Goal: Information Seeking & Learning: Learn about a topic

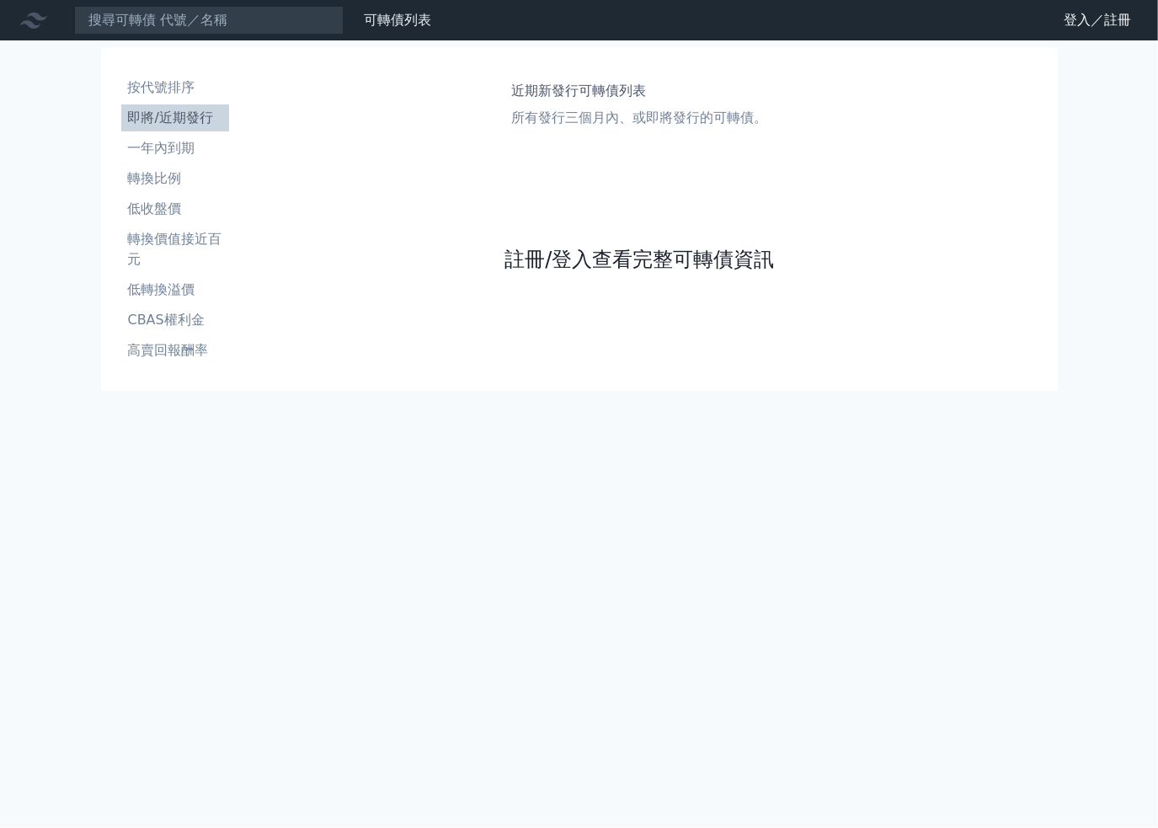
click at [704, 253] on link "註冊/登入查看完整可轉債資訊" at bounding box center [638, 259] width 269 height 27
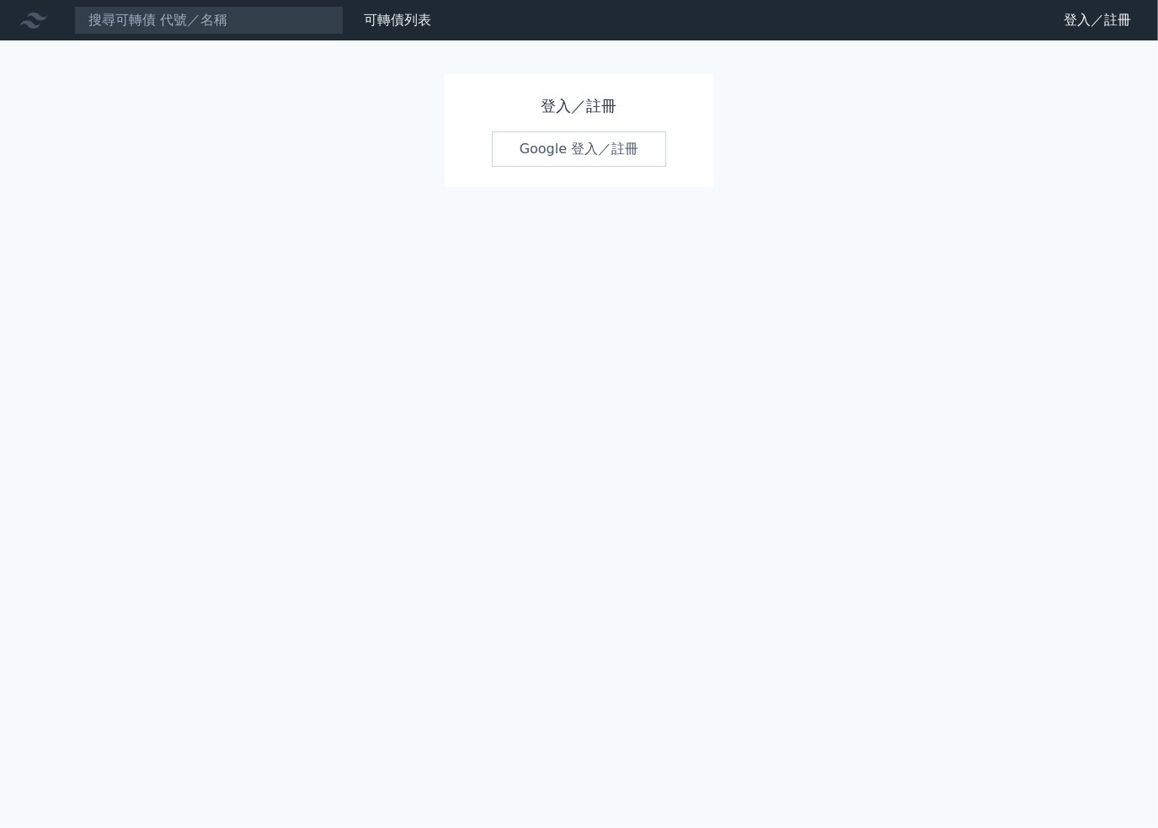
click at [565, 136] on link "Google 登入／註冊" at bounding box center [579, 148] width 175 height 35
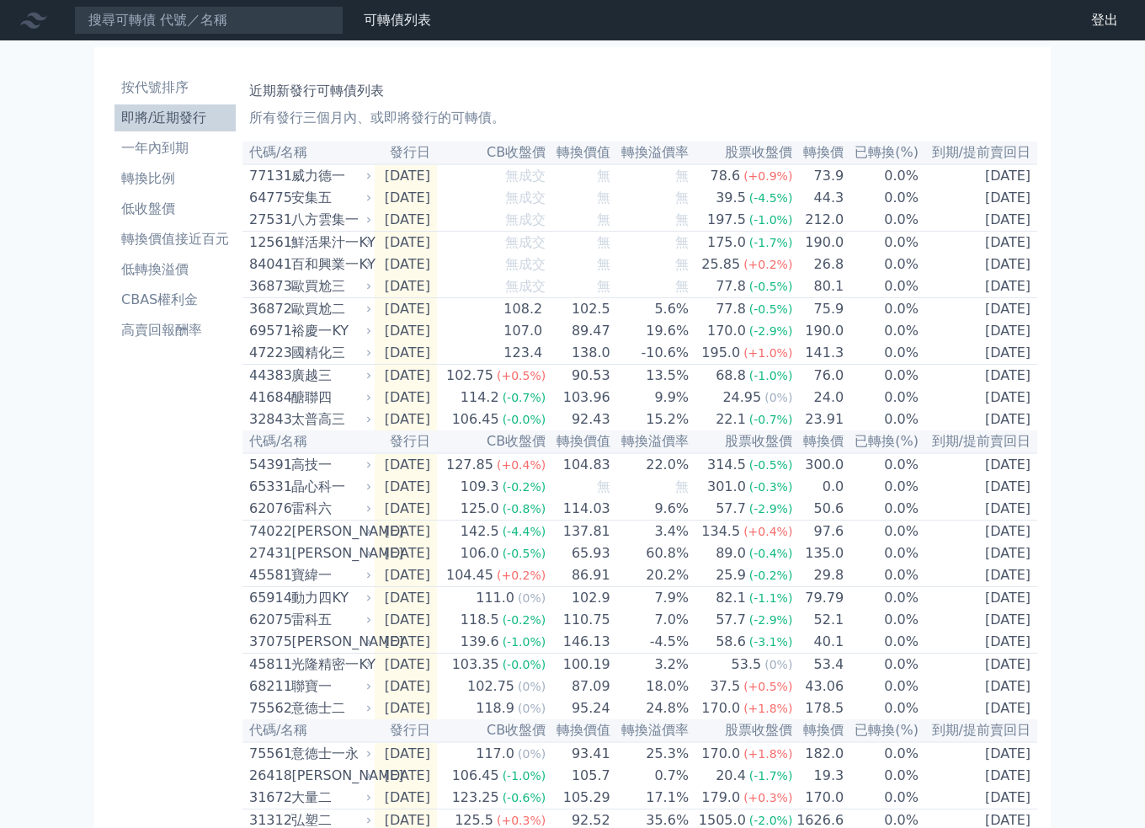
drag, startPoint x: 147, startPoint y: 436, endPoint x: 148, endPoint y: 387, distance: 49.7
click at [147, 432] on div "按代號排序 即將/近期發行 一年內到期 轉換比例 低收盤價 轉換價值接近百元 低轉換溢價 CBAS權利金 高賣回報酬率" at bounding box center [175, 560] width 135 height 986
click at [185, 447] on div "按代號排序 即將/近期發行 一年內到期 轉換比例 低收盤價 轉換價值接近百元 低轉換溢價 CBAS權利金 高賣回報酬率" at bounding box center [175, 560] width 135 height 986
click at [141, 430] on div "按代號排序 即將/近期發行 一年內到期 轉換比例 低收盤價 轉換價值接近百元 低轉換溢價 CBAS權利金 高賣回報酬率" at bounding box center [175, 560] width 135 height 986
drag, startPoint x: 59, startPoint y: 283, endPoint x: 66, endPoint y: 1, distance: 282.2
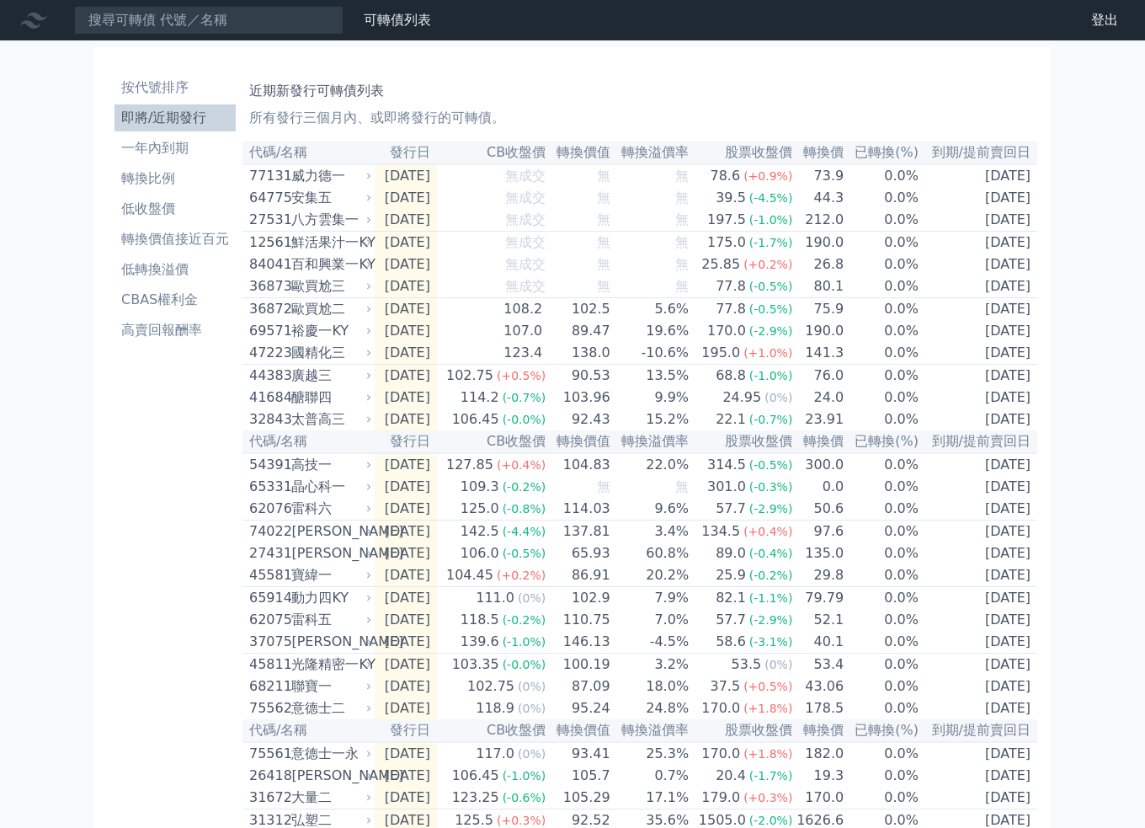
click at [59, 281] on div "可轉債列表 財務數據 可轉債列表 財務數據 登出 登出 按代號排序 即將/近期發行 一年內到期 轉換比例 低收盤價 轉換價值接近百元 低轉換溢價" at bounding box center [572, 540] width 1145 height 1080
click at [91, 501] on div "按代號排序 即將/近期發行 一年內到期 轉換比例 低收盤價 轉換價值接近百元 低轉換溢價 CBAS權利金 高賣回報酬率 近期新發行可轉債列表 所有發行三個月內…" at bounding box center [573, 560] width 970 height 1040
click at [151, 621] on div "按代號排序 即將/近期發行 一年內到期 轉換比例 低收盤價 轉換價值接近百元 低轉換溢價 CBAS權利金 高賣回報酬率" at bounding box center [175, 560] width 135 height 986
click at [206, 451] on div "按代號排序 即將/近期發行 一年內到期 轉換比例 低收盤價 轉換價值接近百元 低轉換溢價 CBAS權利金 高賣回報酬率" at bounding box center [175, 560] width 135 height 986
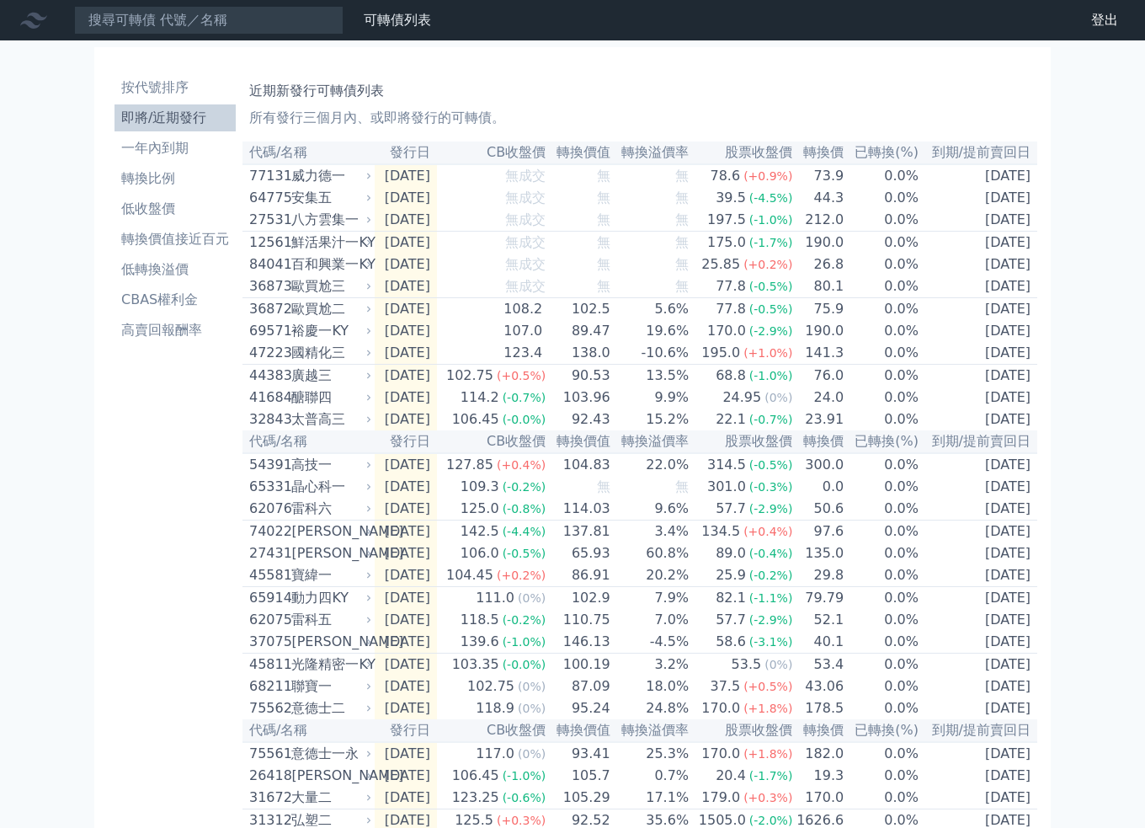
click at [223, 526] on div "按代號排序 即將/近期發行 一年內到期 轉換比例 低收盤價 轉換價值接近百元 低轉換溢價 CBAS權利金 高賣回報酬率" at bounding box center [175, 560] width 135 height 986
